Goal: Transaction & Acquisition: Purchase product/service

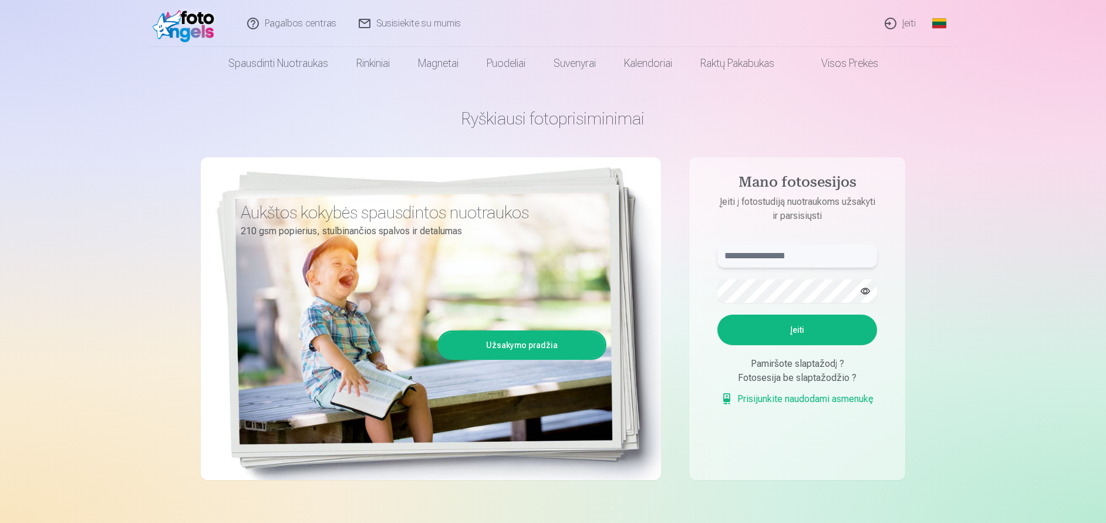
click at [787, 257] on input "text" at bounding box center [797, 255] width 160 height 23
type input "**********"
click at [798, 333] on button "Įeiti" at bounding box center [797, 330] width 160 height 31
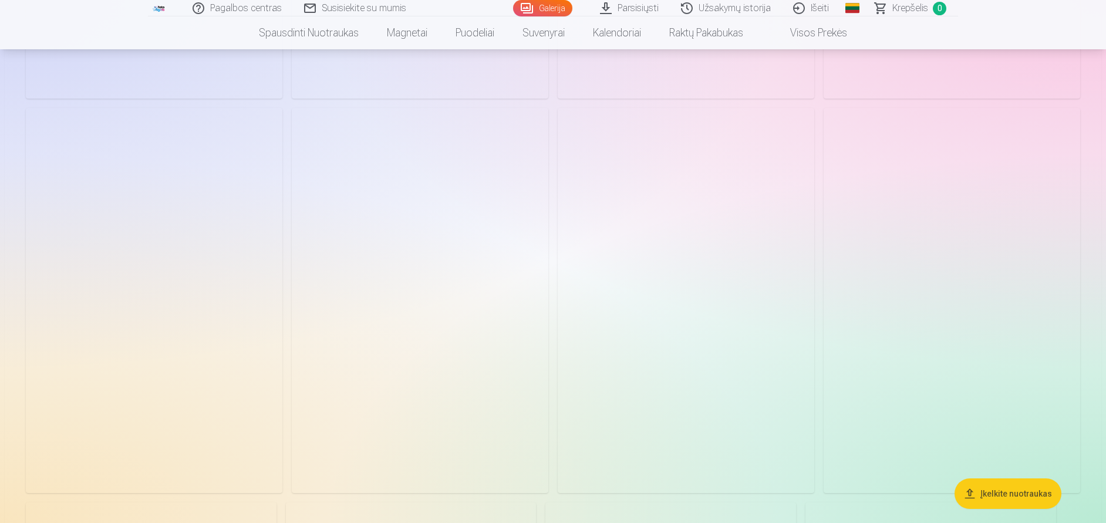
scroll to position [411, 0]
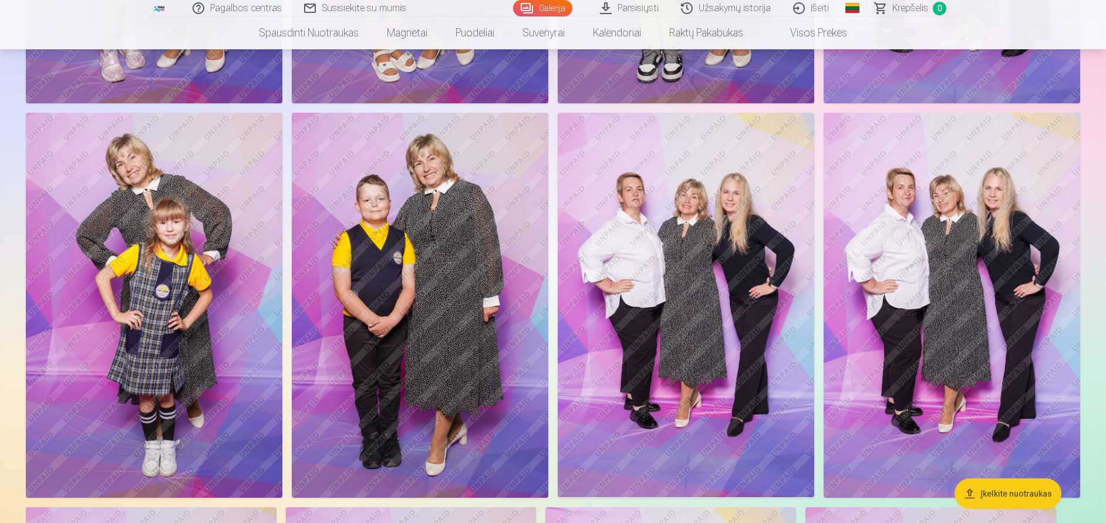
click at [917, 355] on img at bounding box center [952, 305] width 257 height 385
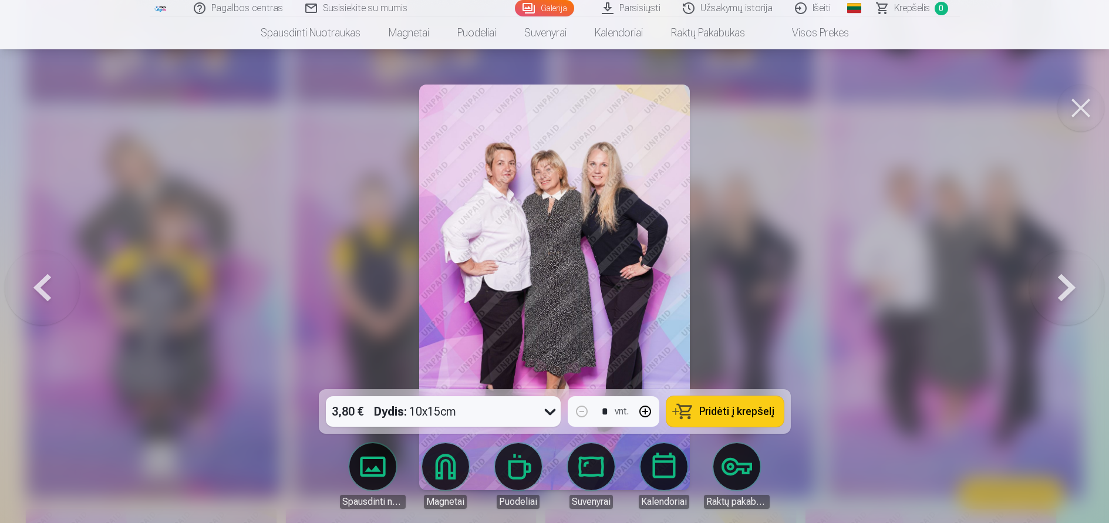
click at [719, 414] on span "Pridėti į krepšelį" at bounding box center [736, 411] width 75 height 11
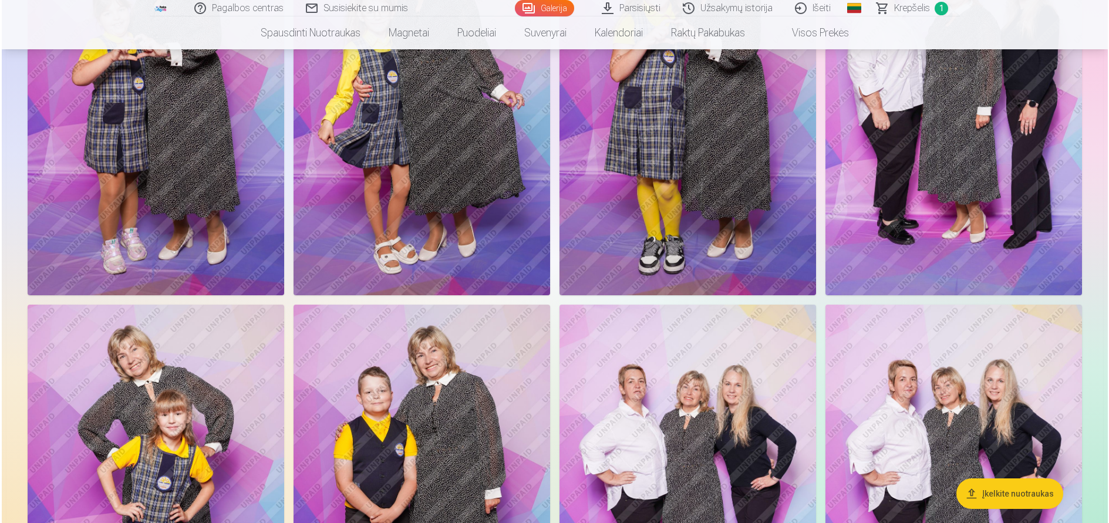
scroll to position [411, 0]
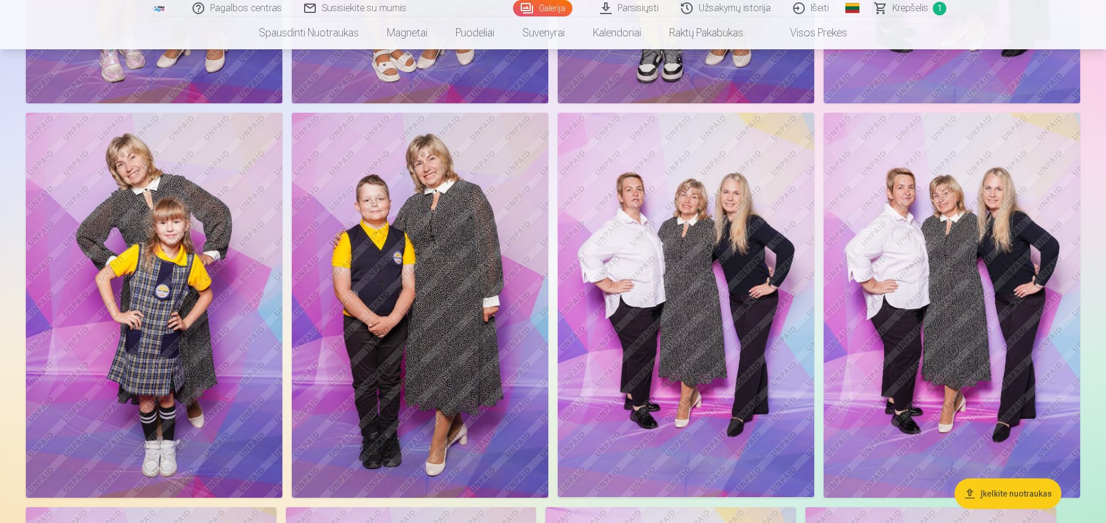
click at [140, 325] on img at bounding box center [154, 305] width 257 height 385
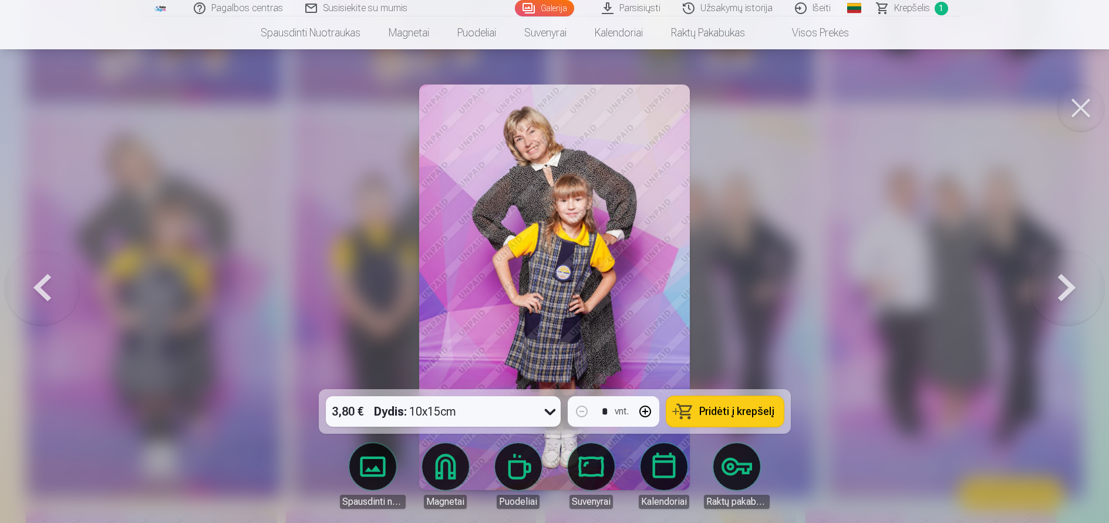
click at [712, 412] on span "Pridėti į krepšelį" at bounding box center [736, 411] width 75 height 11
click at [900, 10] on span "Krepšelis" at bounding box center [912, 8] width 36 height 14
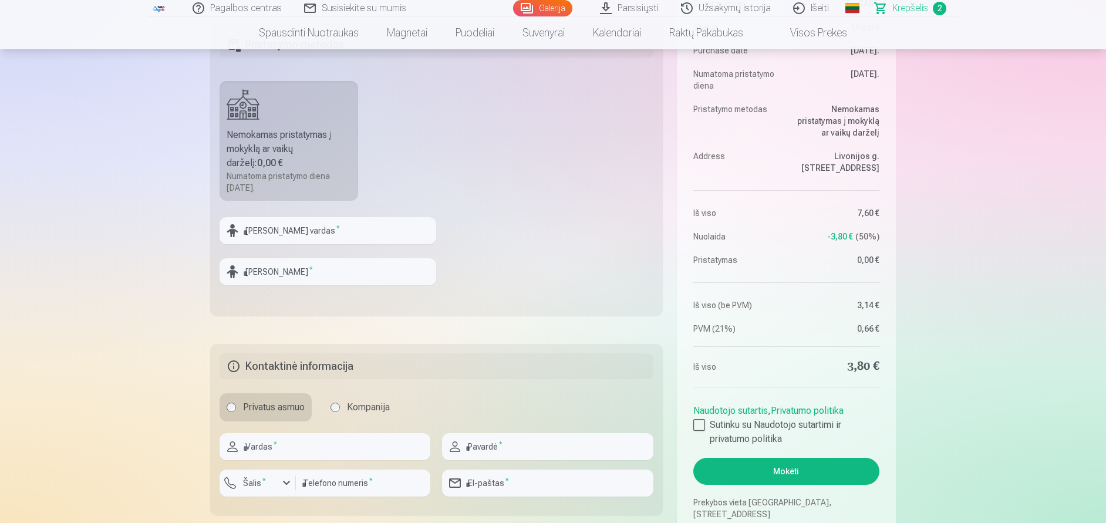
scroll to position [117, 0]
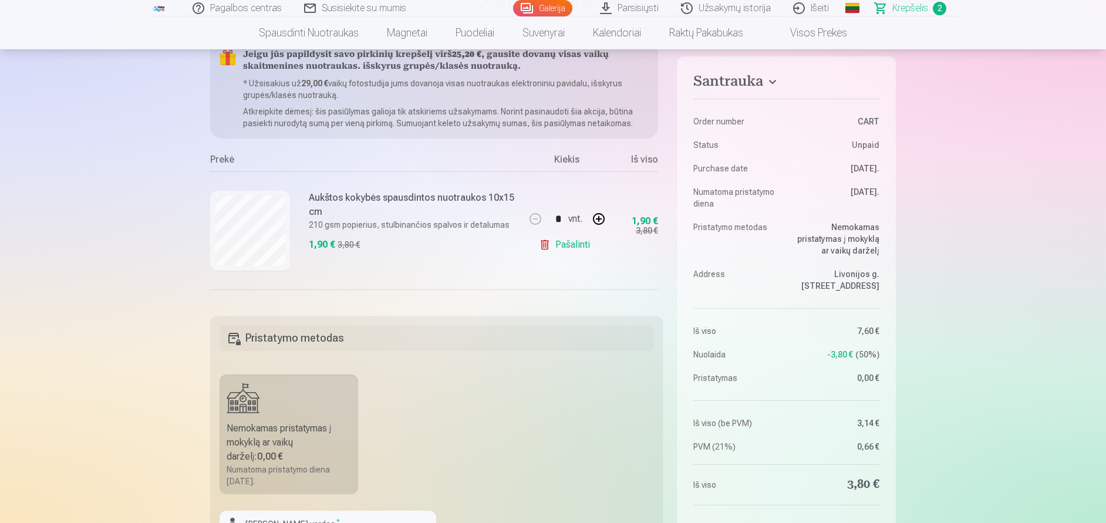
click at [595, 220] on button "button" at bounding box center [599, 219] width 28 height 28
type input "*"
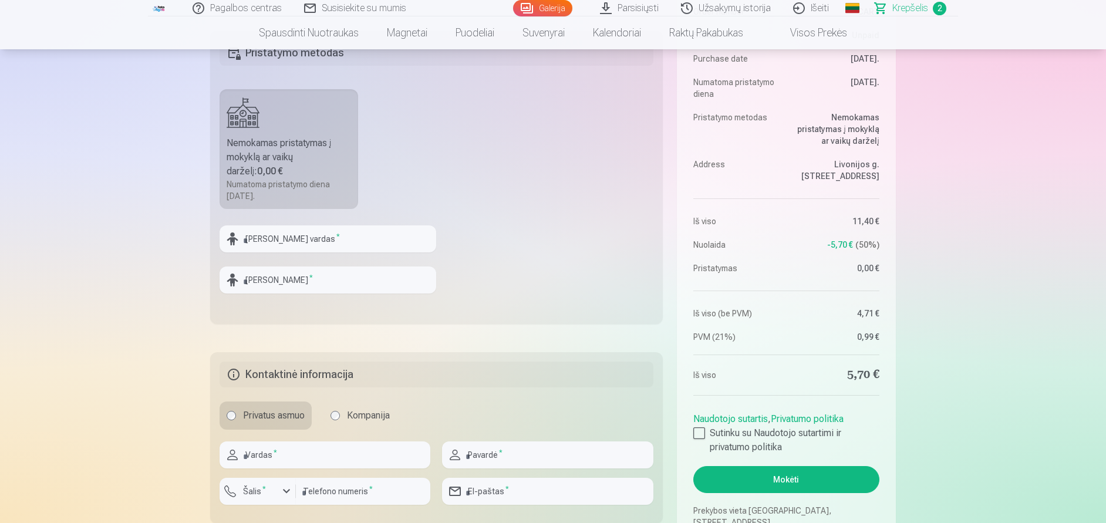
scroll to position [470, 0]
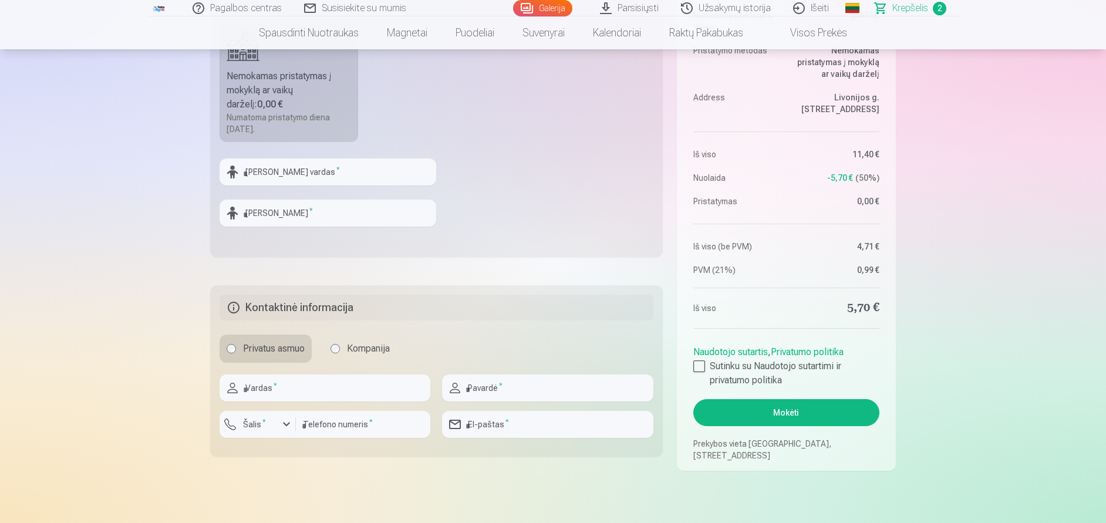
click at [784, 414] on button "Mokėti" at bounding box center [786, 412] width 186 height 27
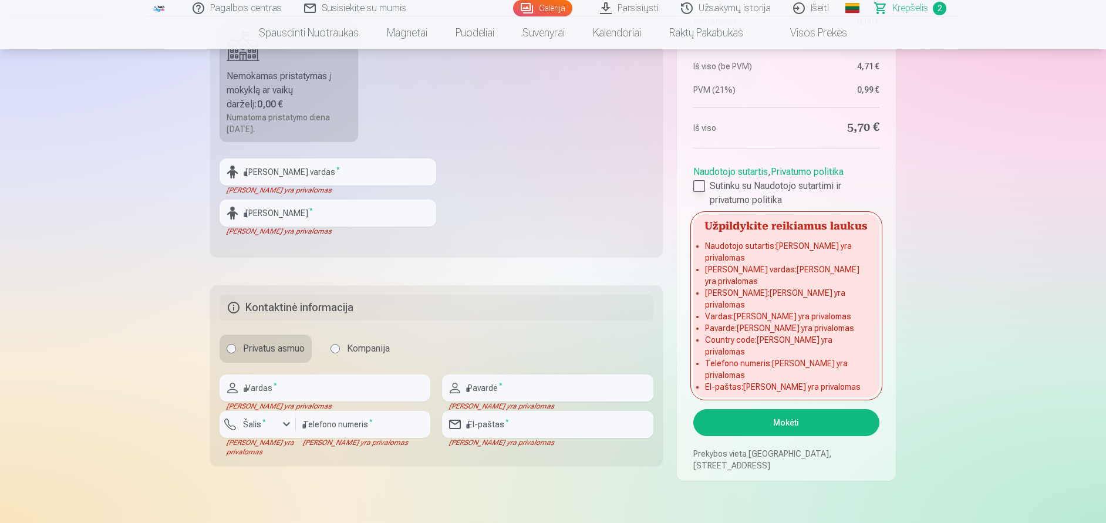
click at [697, 192] on div at bounding box center [699, 186] width 12 height 12
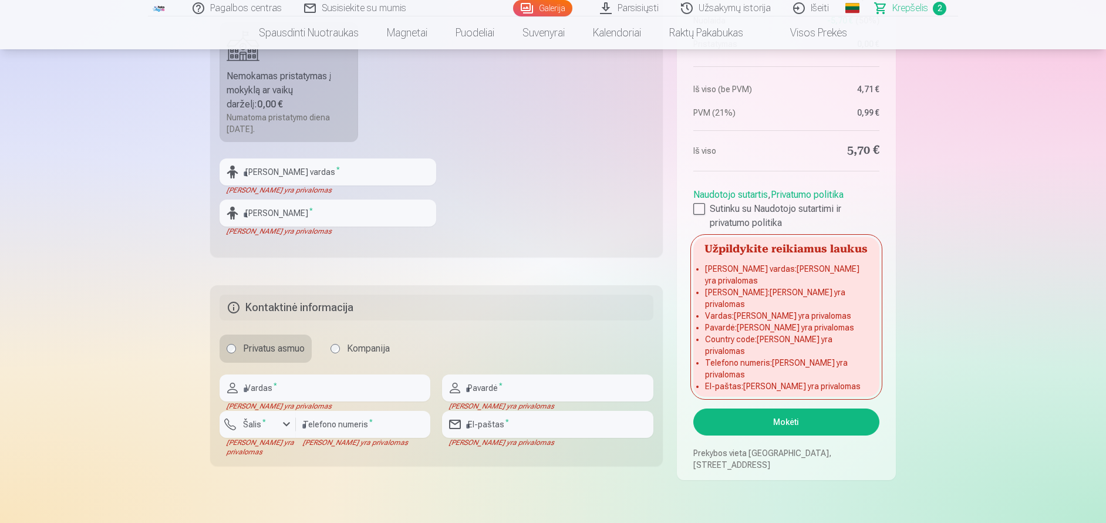
click at [792, 422] on button "Mokėti" at bounding box center [786, 422] width 186 height 27
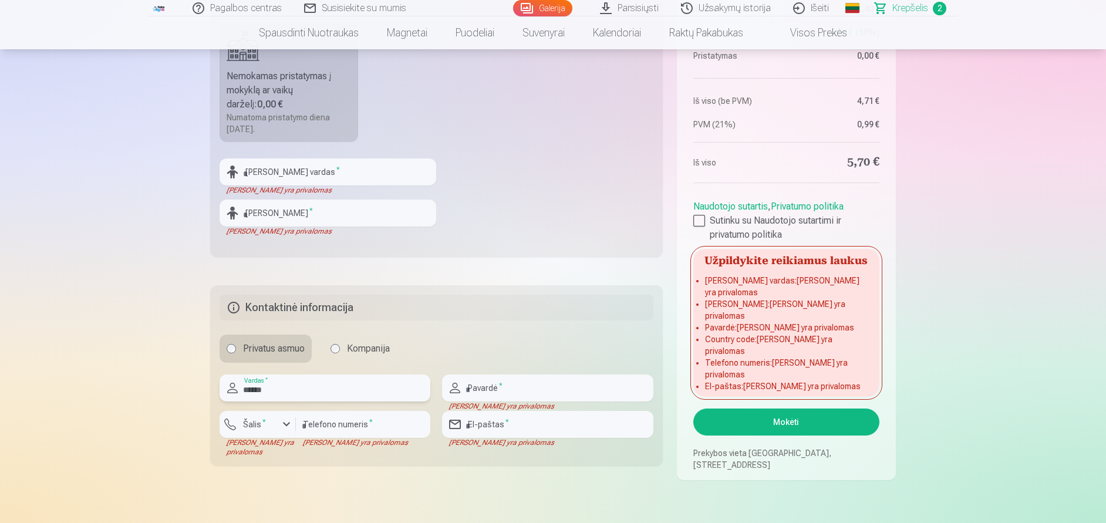
type input "******"
click at [517, 389] on input "text" at bounding box center [547, 388] width 211 height 27
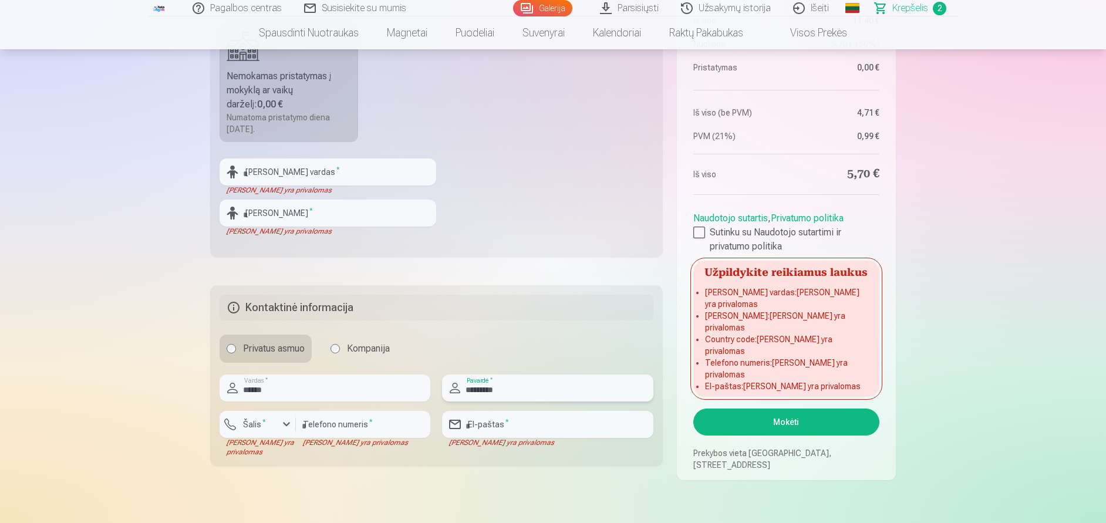
type input "*********"
click at [311, 426] on input "number" at bounding box center [363, 424] width 134 height 27
click at [505, 427] on input "email" at bounding box center [547, 424] width 211 height 27
type input "**********"
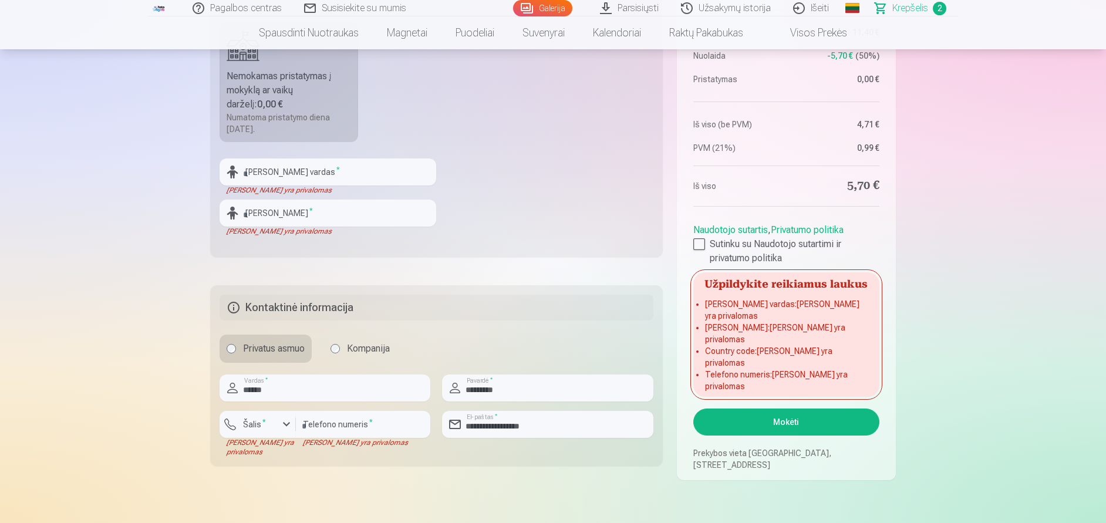
click at [785, 423] on button "Mokėti" at bounding box center [786, 422] width 186 height 27
click at [268, 174] on input "text" at bounding box center [328, 171] width 217 height 27
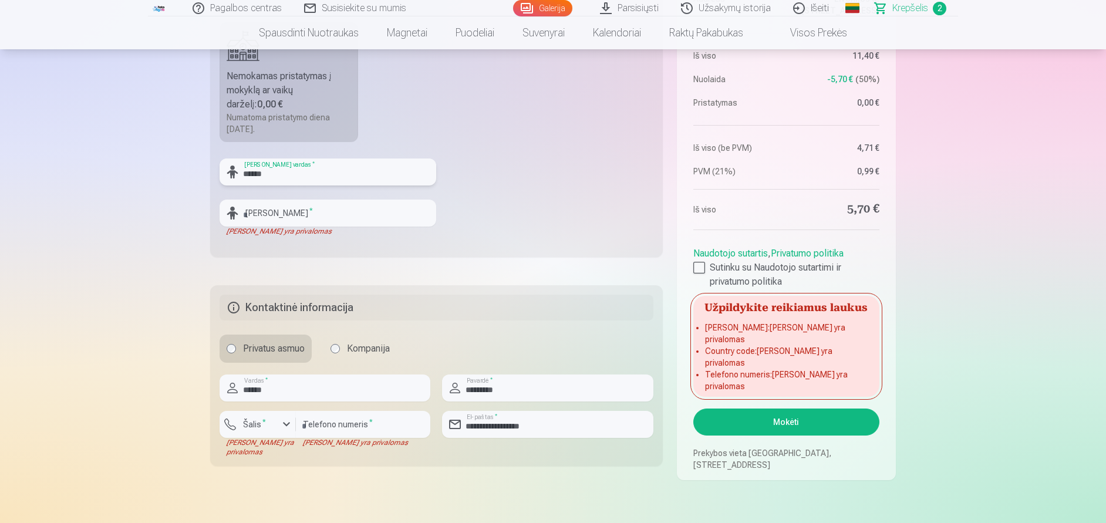
type input "******"
click at [273, 217] on input "text" at bounding box center [328, 213] width 217 height 27
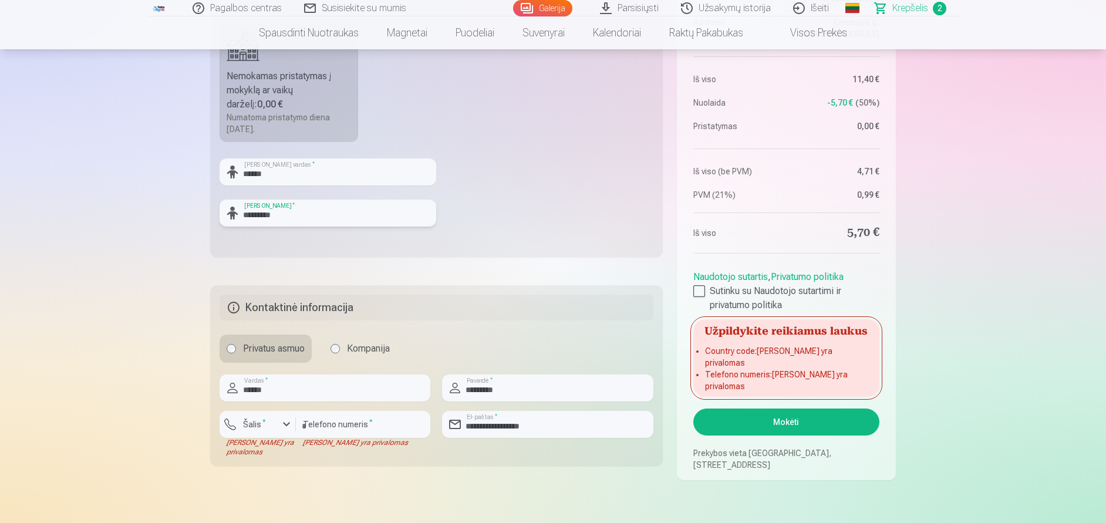
type input "*********"
click at [764, 423] on button "Mokėti" at bounding box center [786, 422] width 186 height 27
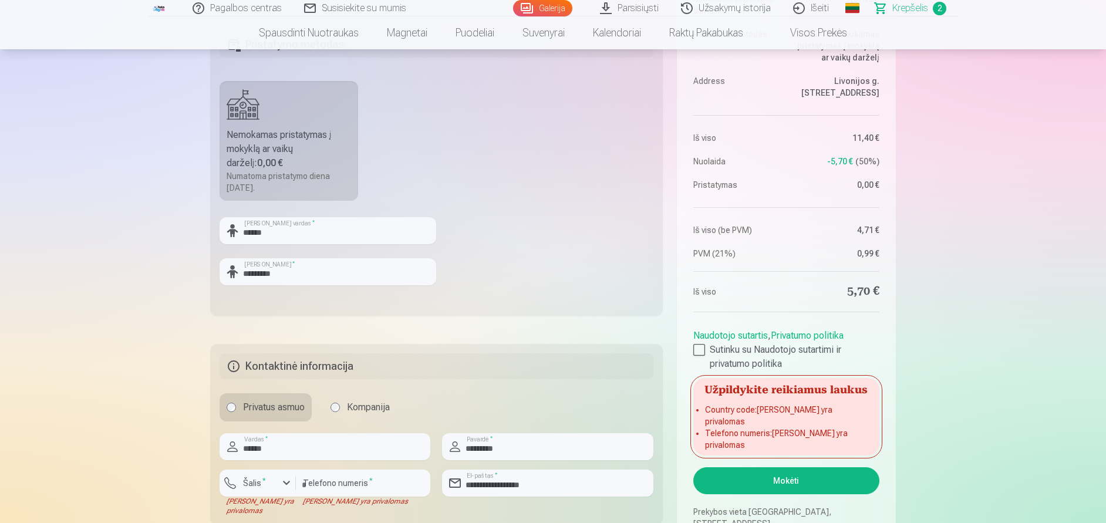
scroll to position [763, 0]
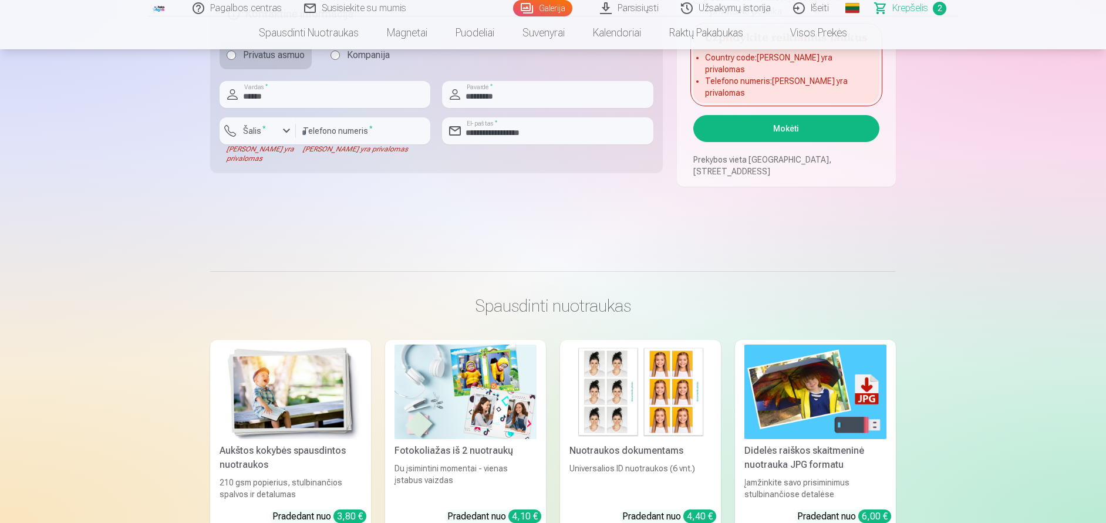
click at [795, 131] on button "Mokėti" at bounding box center [786, 128] width 186 height 27
click at [333, 131] on input "number" at bounding box center [363, 130] width 134 height 27
click at [326, 134] on input "number" at bounding box center [363, 130] width 134 height 27
type input "*********"
click at [786, 130] on button "Mokėti" at bounding box center [786, 128] width 186 height 27
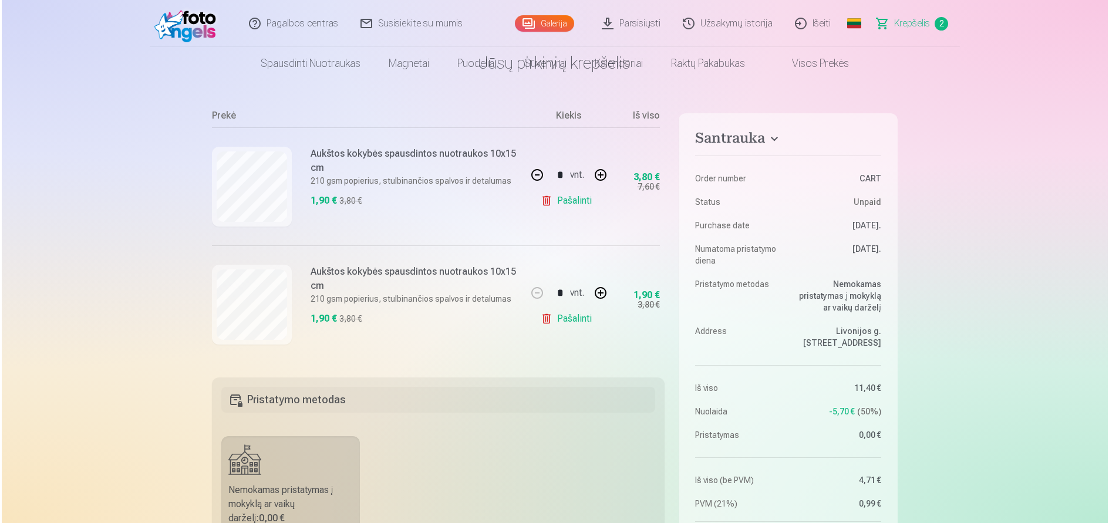
scroll to position [0, 0]
